Goal: Navigation & Orientation: Find specific page/section

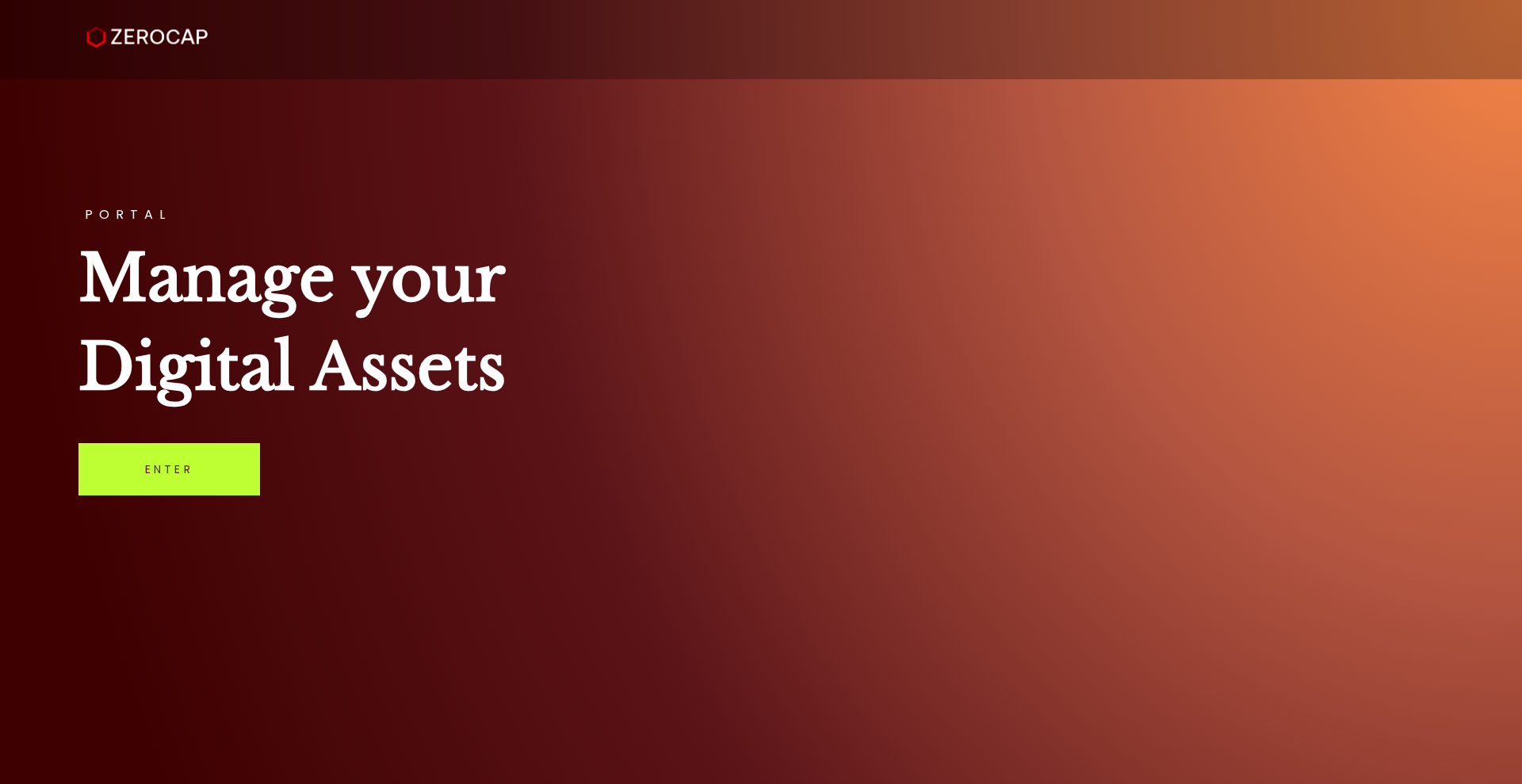
click at [122, 483] on link "Enter" at bounding box center [169, 469] width 181 height 52
